Goal: Task Accomplishment & Management: Manage account settings

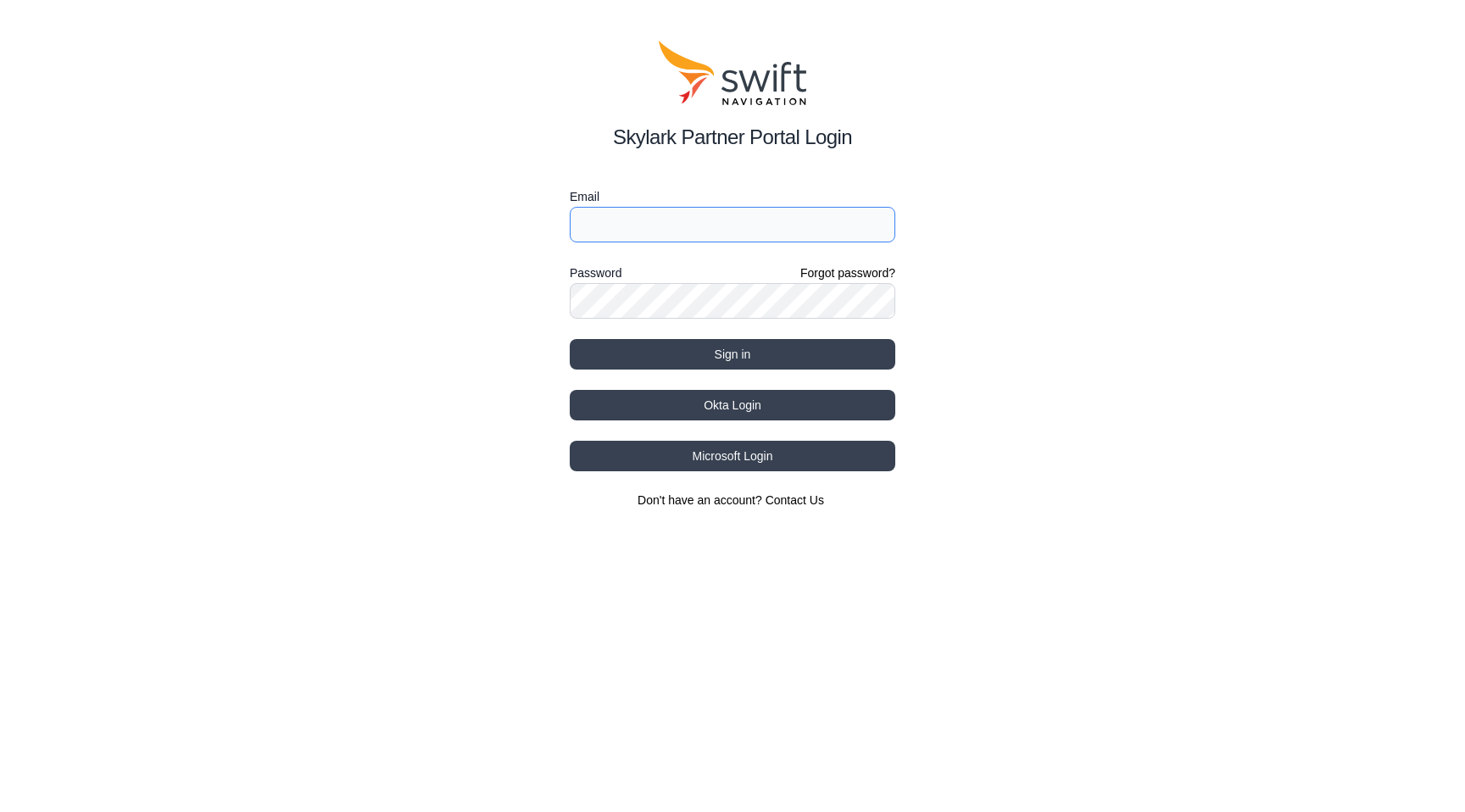
click at [663, 222] on input "Email" at bounding box center [732, 224] width 325 height 36
paste input "xiao.h@grabtaxi.com"
type input "xiao.h@grabtaxi.com"
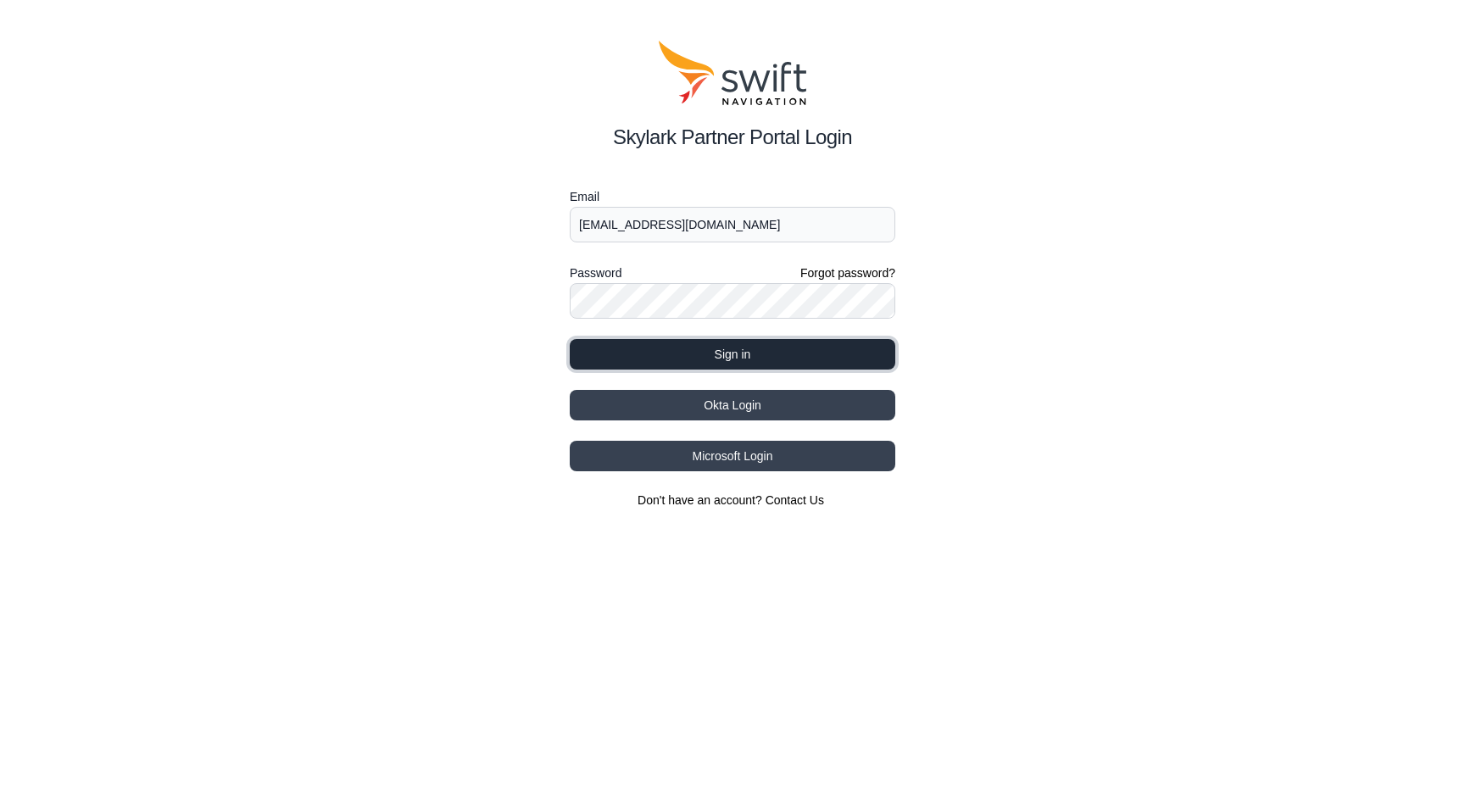
click at [747, 345] on button "Sign in" at bounding box center [732, 354] width 325 height 30
click at [772, 365] on button "Sign in" at bounding box center [732, 354] width 325 height 30
click at [447, 328] on div "Skylark Partner Portal Login Email xiao.h@grabtaxi.com Password Forgot password…" at bounding box center [732, 274] width 1465 height 549
click at [665, 345] on button "Sign in" at bounding box center [732, 354] width 325 height 30
click at [478, 393] on div "Skylark Partner Portal Login Email xiao.h@grabtaxi.com Password Forgot password…" at bounding box center [732, 274] width 1465 height 549
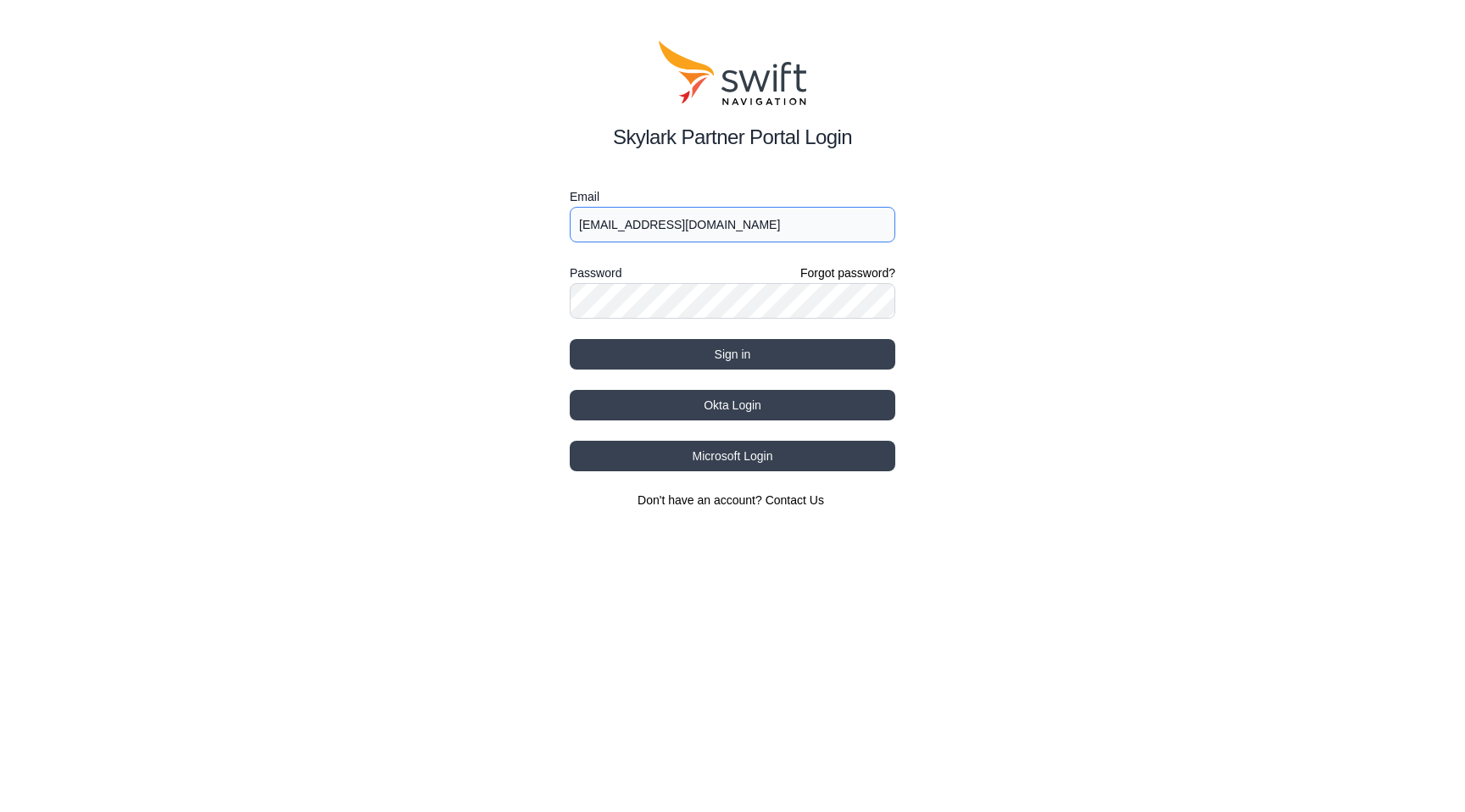
click at [655, 228] on input "[EMAIL_ADDRESS][DOMAIN_NAME]" at bounding box center [732, 224] width 325 height 36
click at [714, 220] on input "[EMAIL_ADDRESS][DOMAIN_NAME]" at bounding box center [732, 224] width 325 height 36
click at [580, 227] on input "[EMAIL_ADDRESS][DOMAIN_NAME]" at bounding box center [732, 224] width 325 height 36
click at [697, 356] on button "Sign in" at bounding box center [732, 354] width 325 height 30
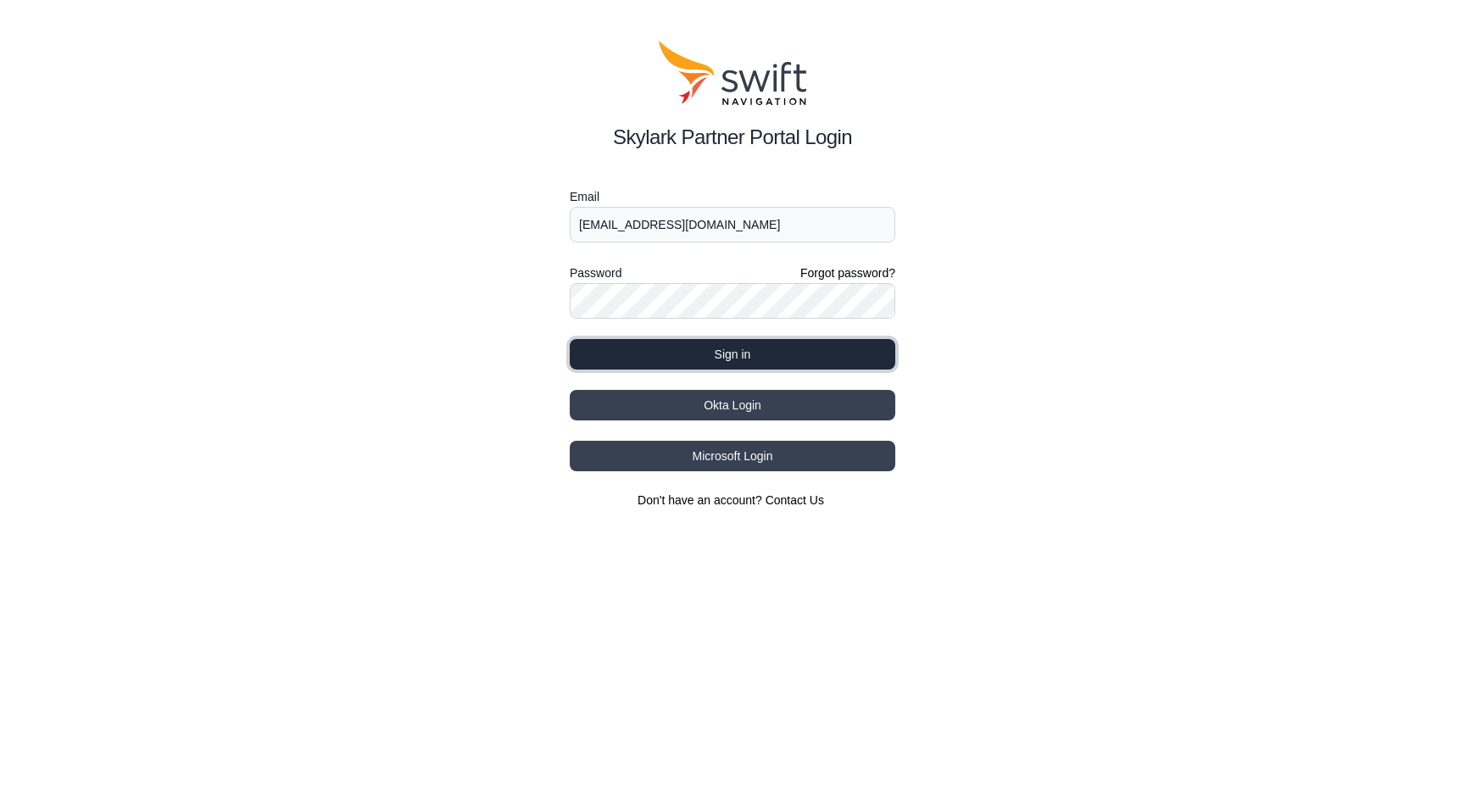
click at [697, 356] on button "Sign in" at bounding box center [732, 354] width 325 height 30
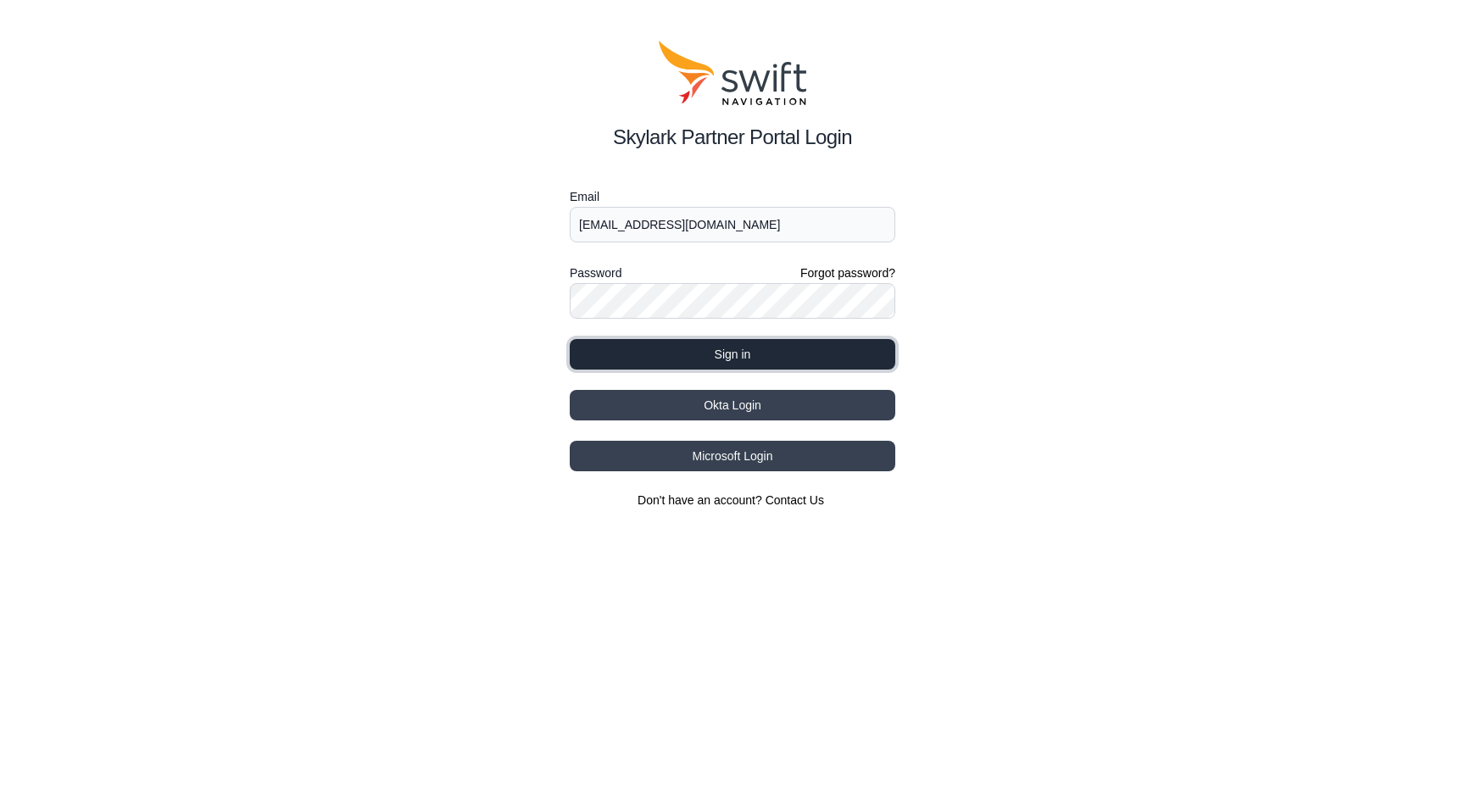
click at [697, 356] on button "Sign in" at bounding box center [732, 354] width 325 height 30
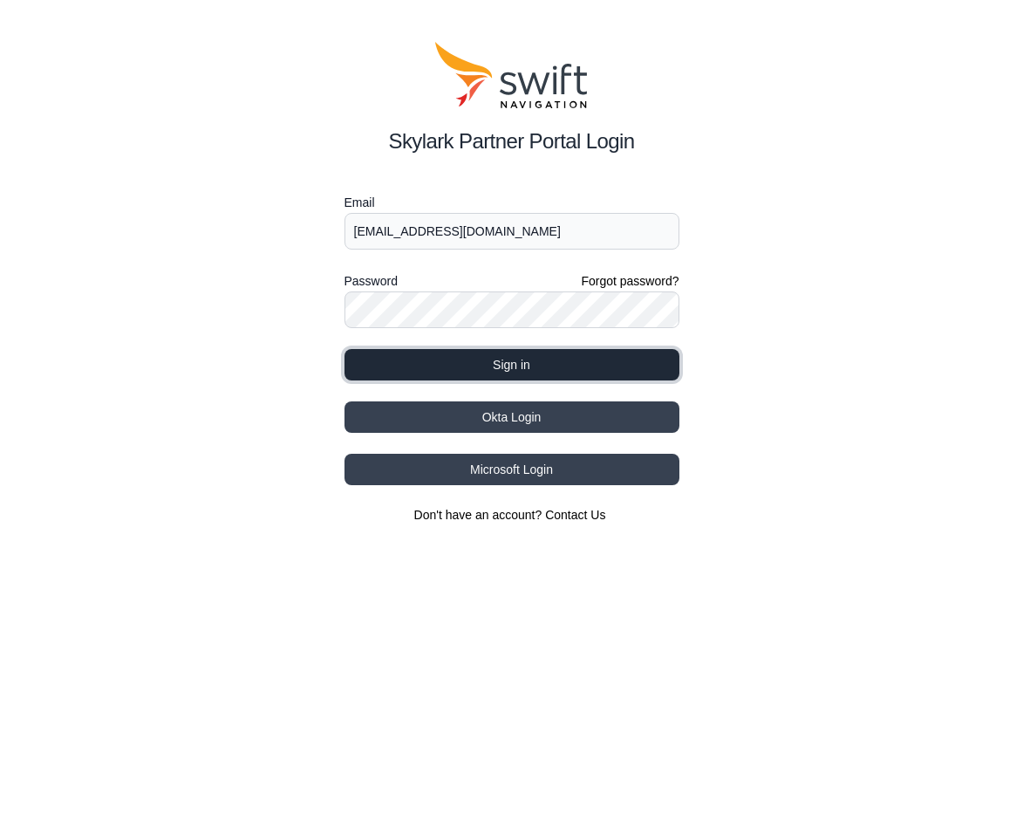
click at [576, 366] on button "Sign in" at bounding box center [512, 364] width 335 height 31
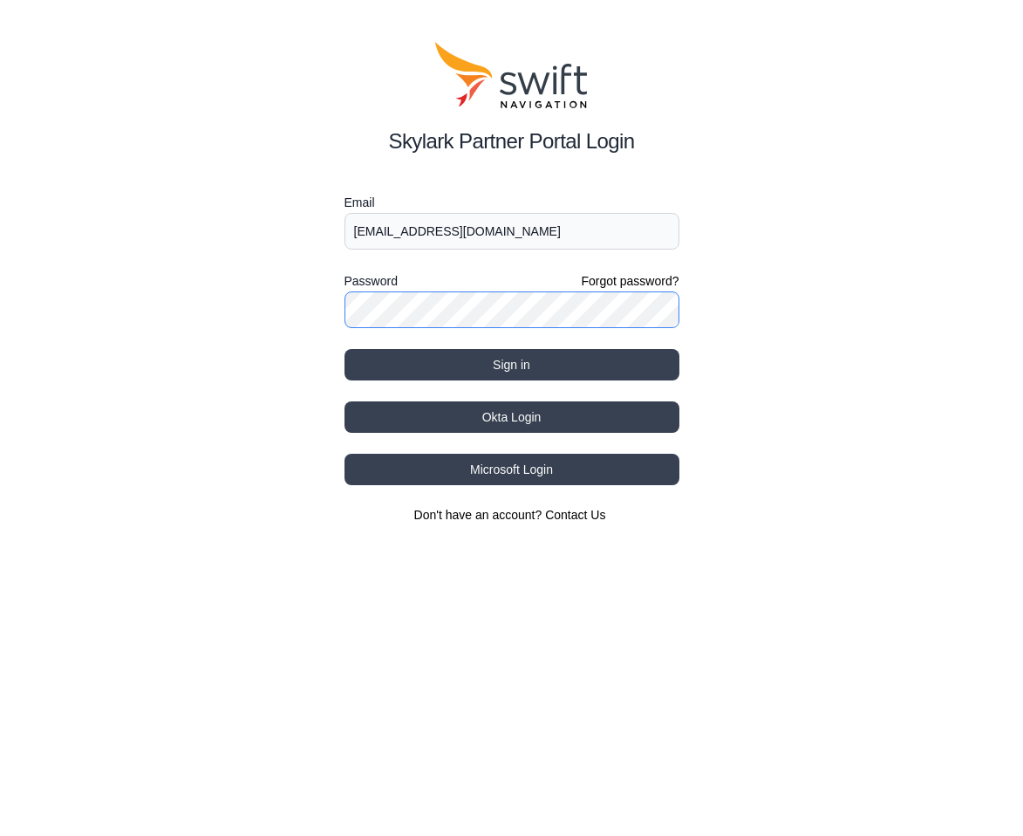
click at [345, 349] on button "Sign in" at bounding box center [512, 364] width 335 height 31
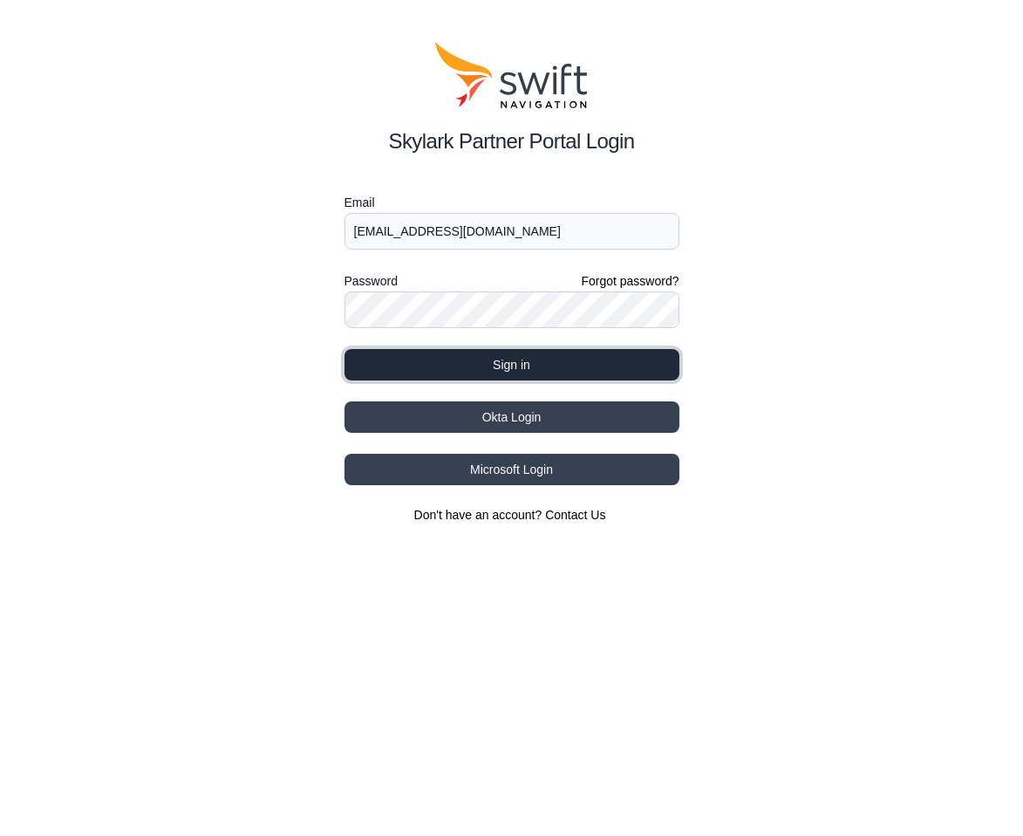
click at [533, 364] on button "Sign in" at bounding box center [512, 364] width 335 height 31
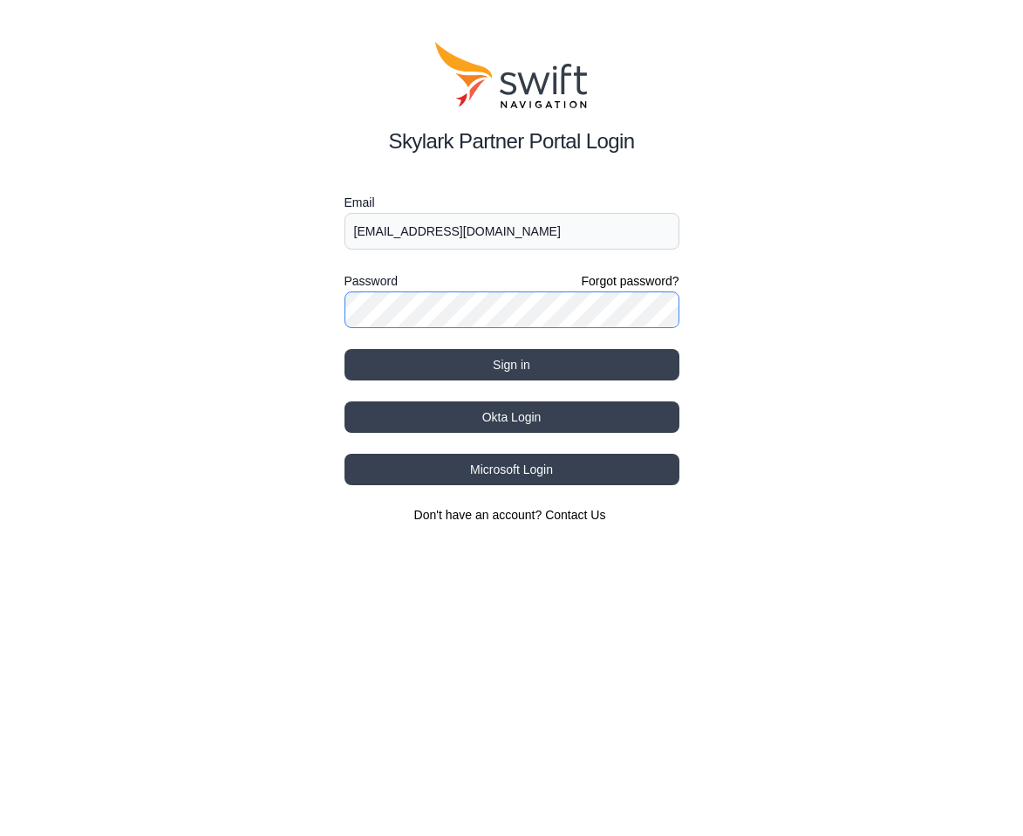
click at [345, 349] on button "Sign in" at bounding box center [512, 364] width 335 height 31
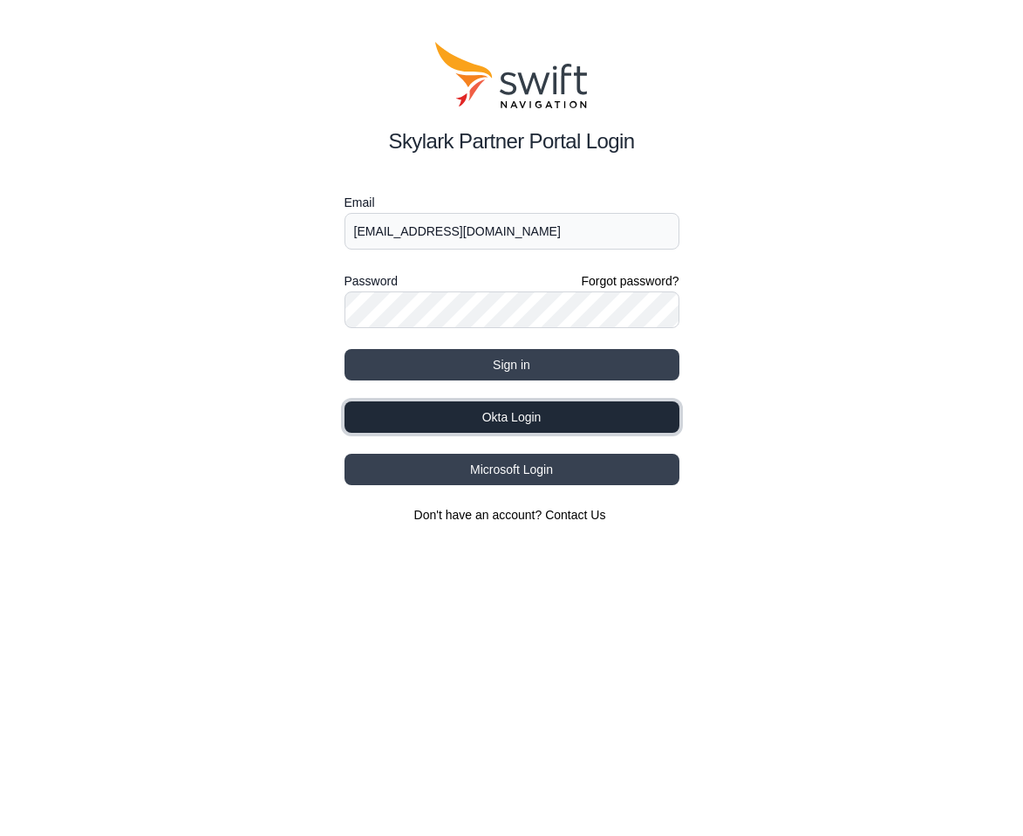
click at [641, 420] on button "Okta Login" at bounding box center [512, 416] width 335 height 31
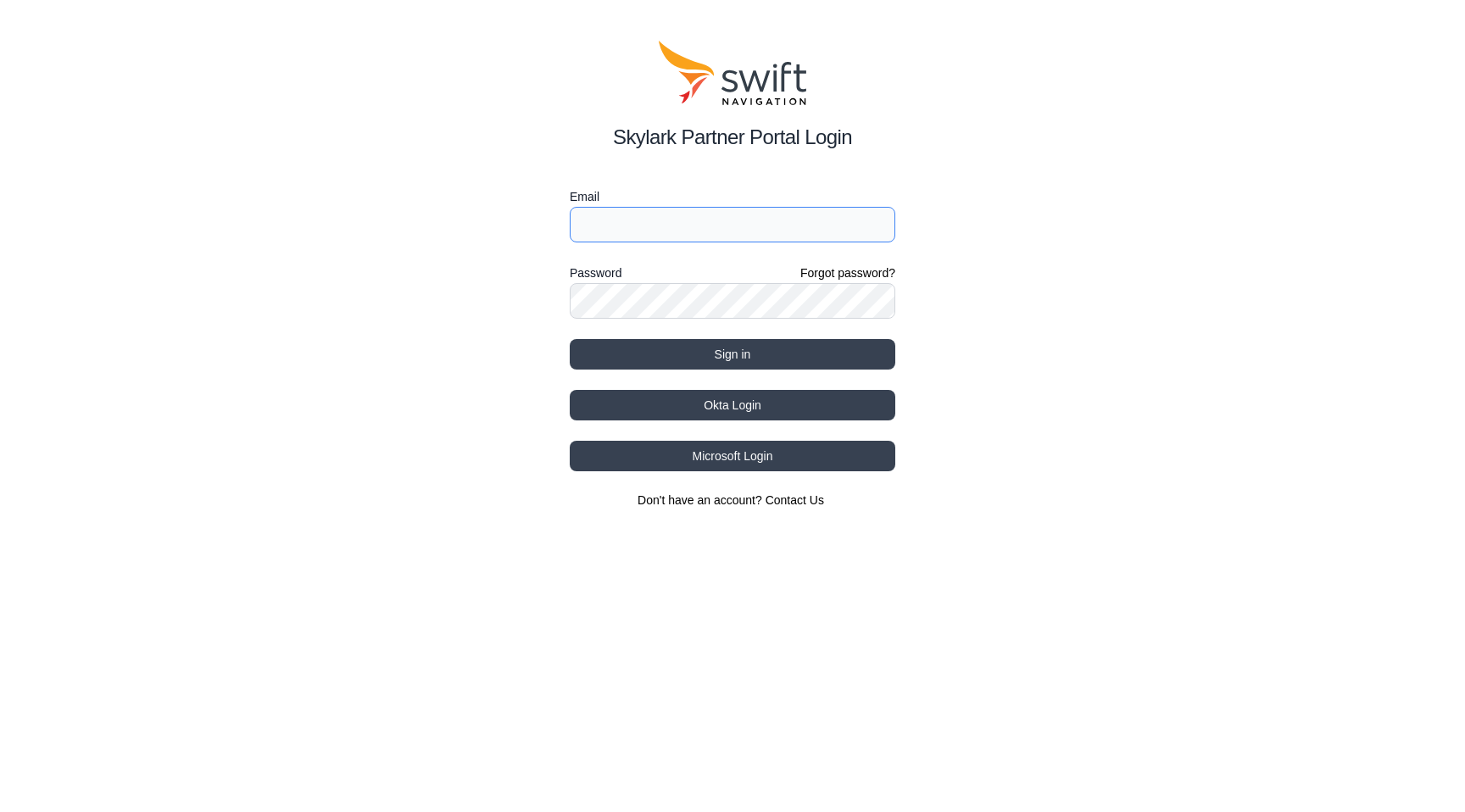
click at [870, 218] on input "Email" at bounding box center [732, 224] width 325 height 36
click at [757, 218] on input "Email" at bounding box center [732, 224] width 325 height 36
paste input "[EMAIL_ADDRESS][DOMAIN_NAME]"
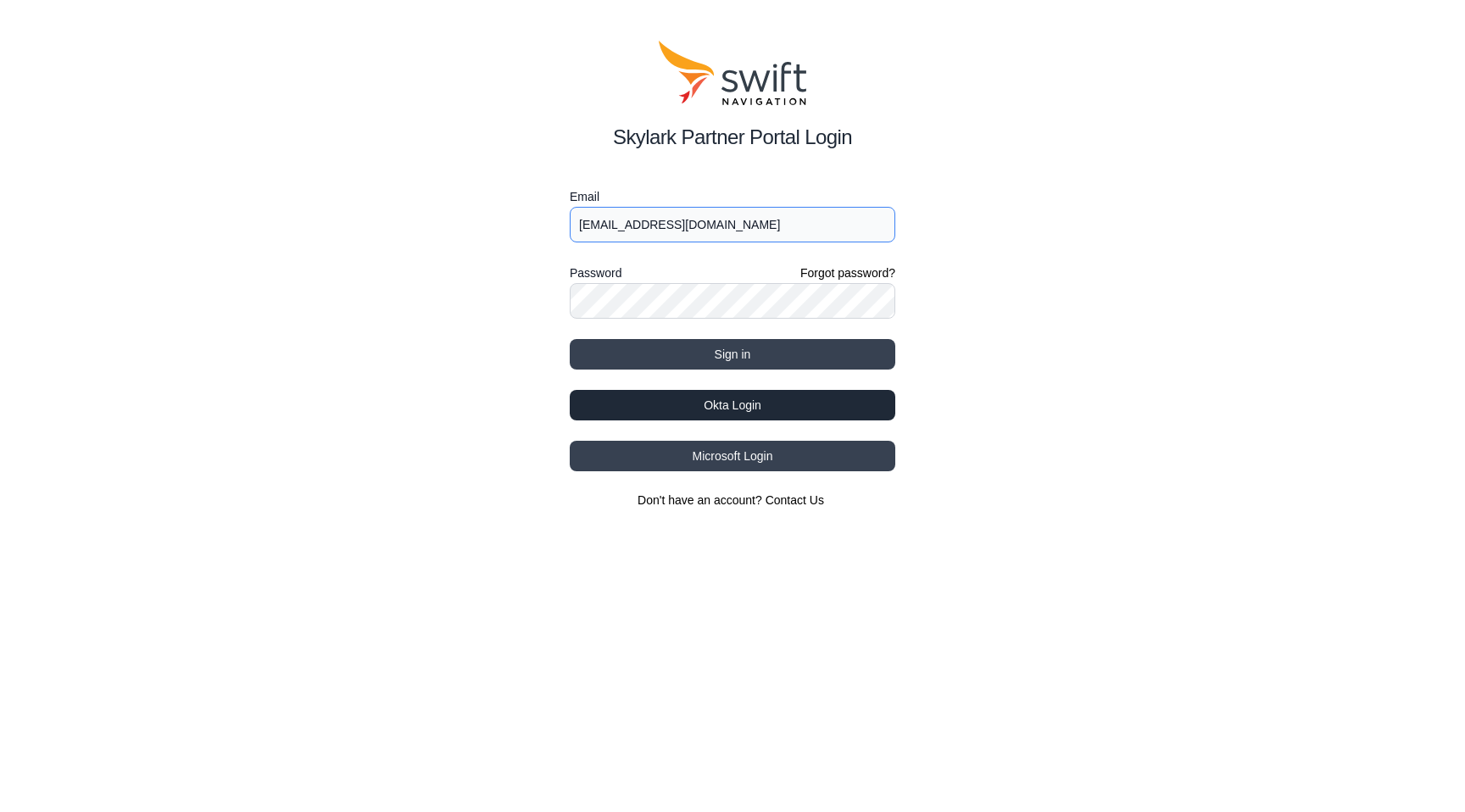
type input "[EMAIL_ADDRESS][DOMAIN_NAME]"
click at [752, 412] on button "Okta Login" at bounding box center [732, 404] width 325 height 30
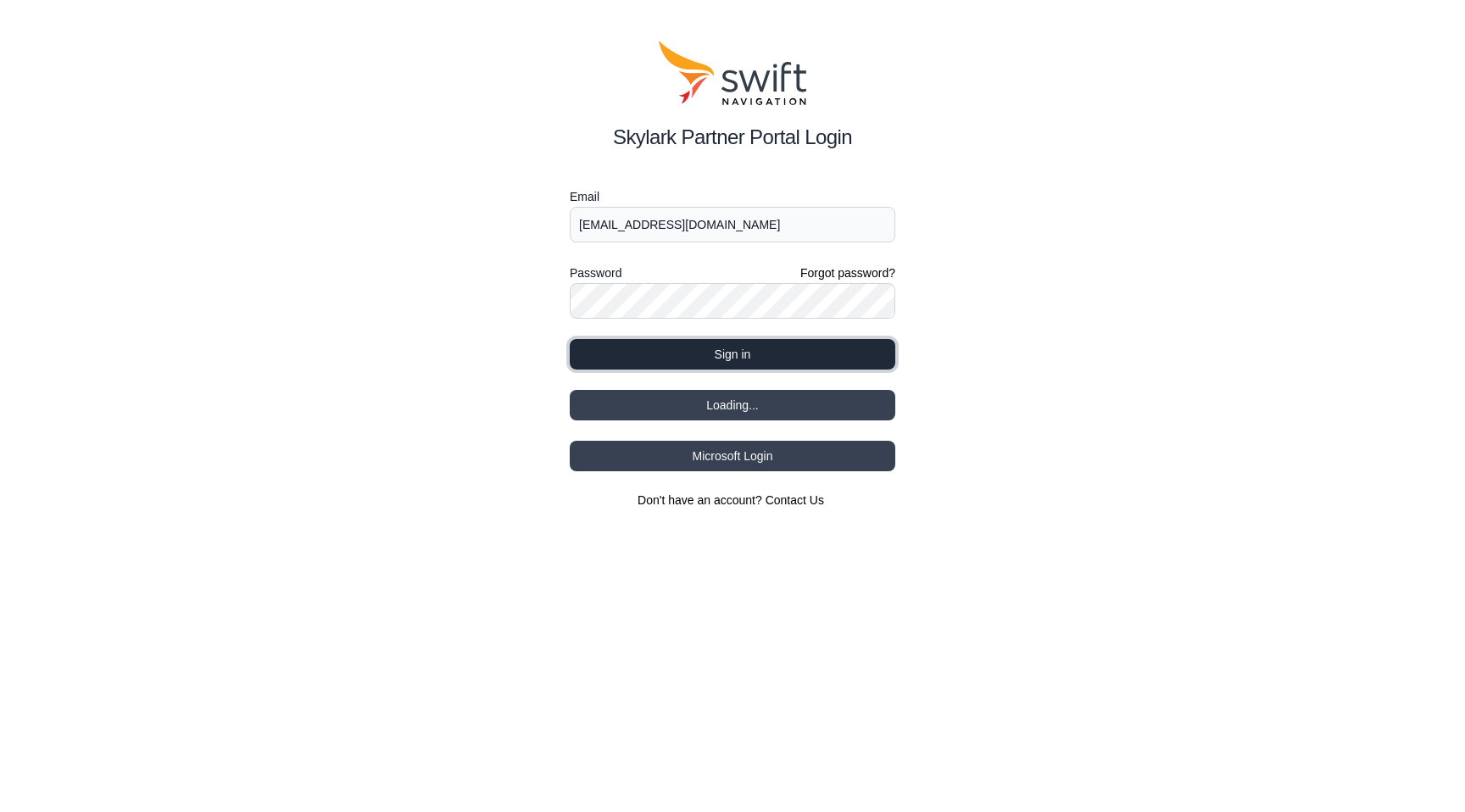
click at [797, 365] on button "Sign in" at bounding box center [732, 354] width 325 height 30
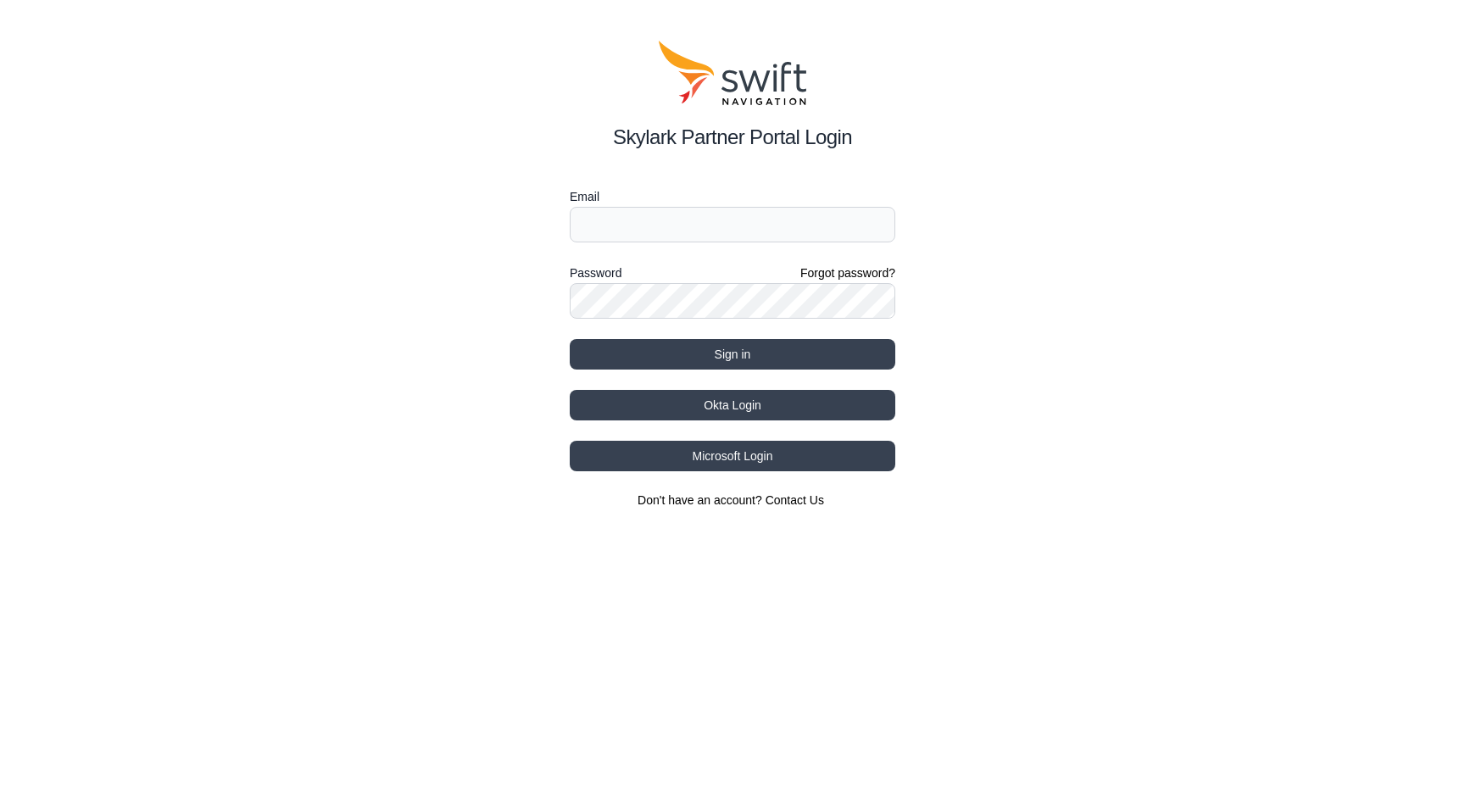
click at [656, 247] on form "Email Password Forgot password? Sign in" at bounding box center [732, 278] width 325 height 183
click at [656, 220] on input "Email" at bounding box center [732, 224] width 325 height 36
paste input "[EMAIL_ADDRESS][DOMAIN_NAME]"
type input "[EMAIL_ADDRESS][DOMAIN_NAME]"
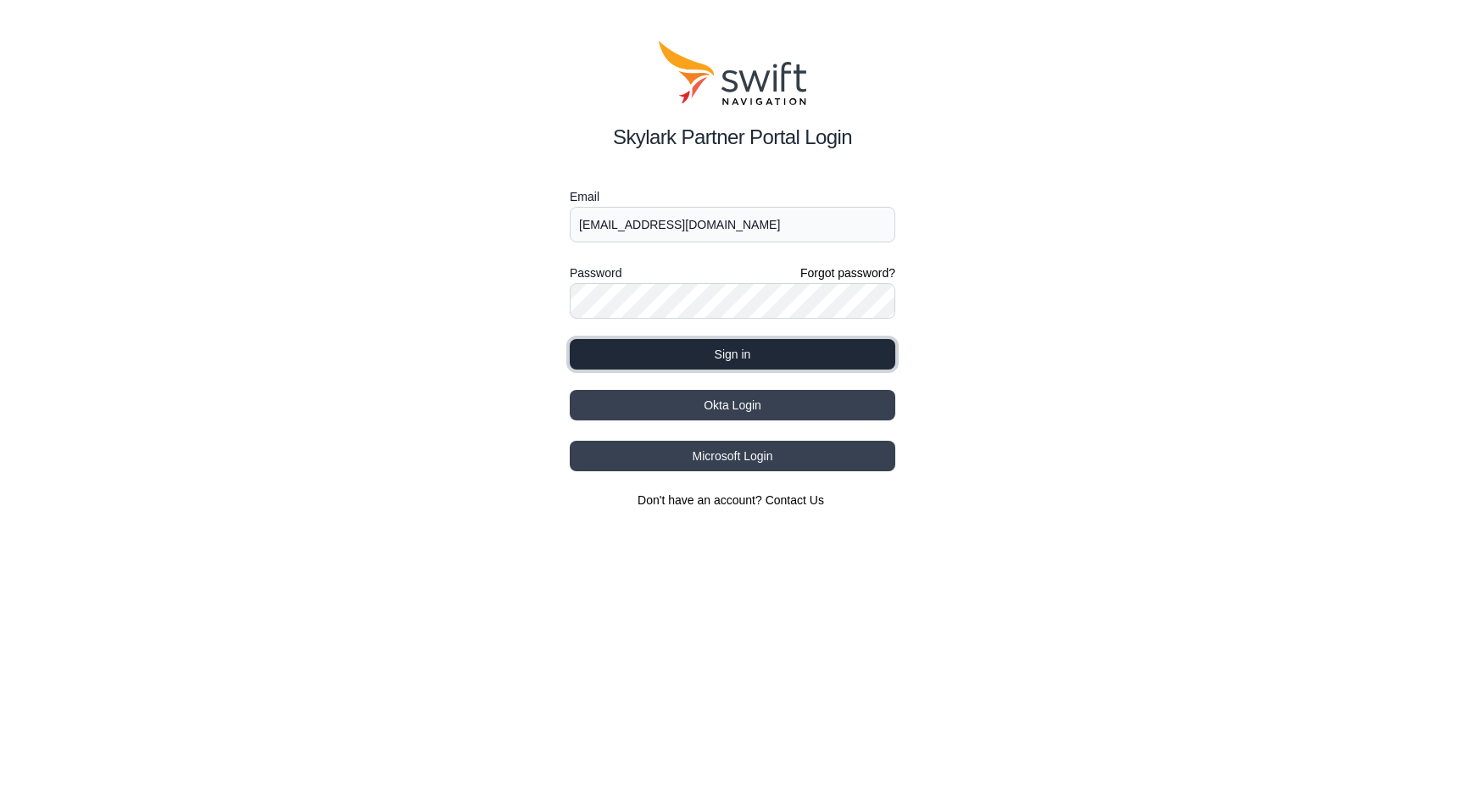
click at [775, 362] on button "Sign in" at bounding box center [732, 354] width 325 height 30
click at [705, 358] on button "Sign in" at bounding box center [732, 354] width 325 height 30
click at [718, 358] on button "Sign in" at bounding box center [732, 354] width 325 height 30
click at [696, 357] on button "Sign in" at bounding box center [732, 354] width 325 height 30
click at [775, 356] on button "Sign in" at bounding box center [732, 354] width 325 height 30
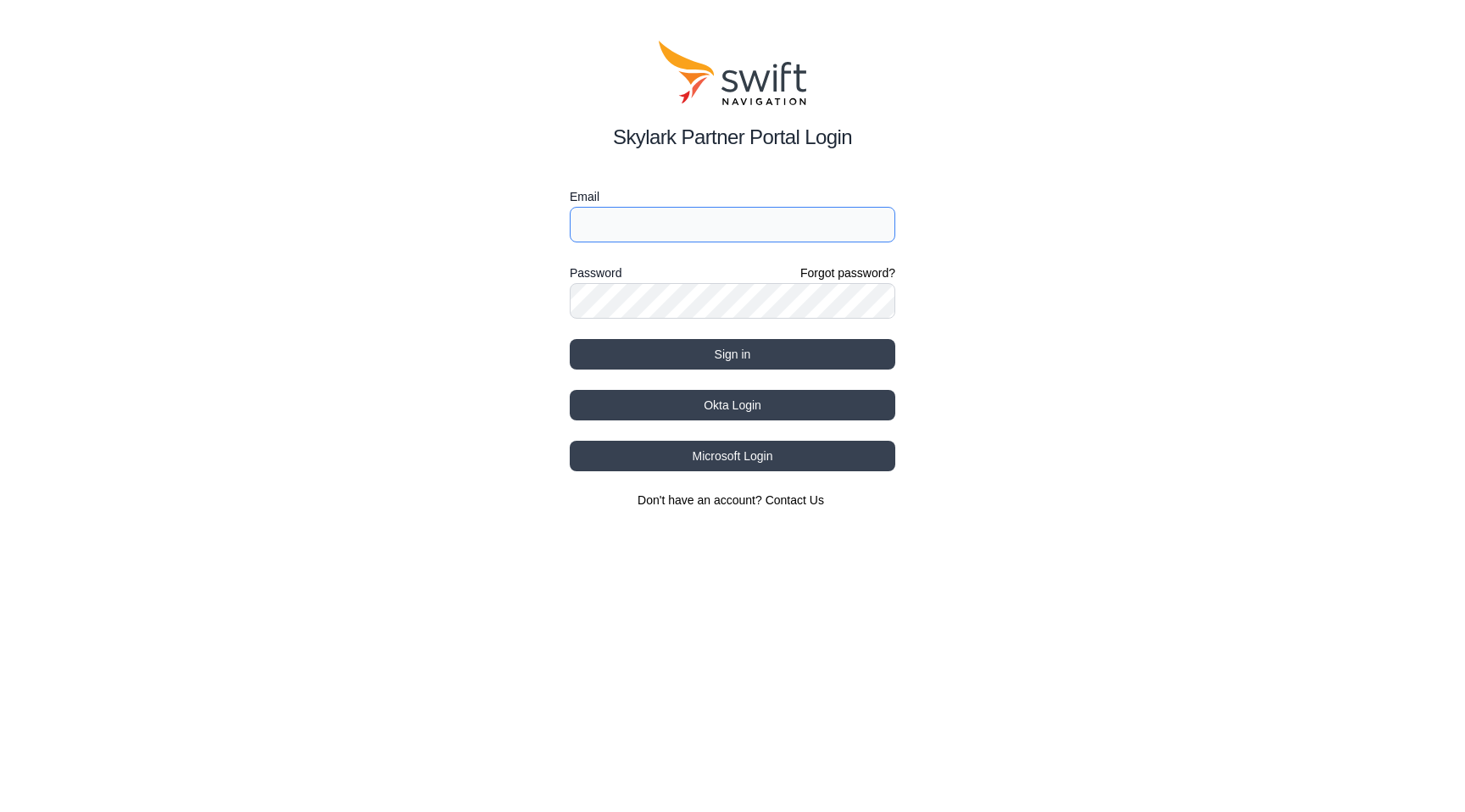
click at [704, 231] on input "Email" at bounding box center [732, 224] width 325 height 36
click at [713, 404] on button "Okta Login" at bounding box center [732, 404] width 325 height 30
click at [728, 463] on button "Microsoft Login" at bounding box center [732, 456] width 325 height 30
